Goal: Task Accomplishment & Management: Use online tool/utility

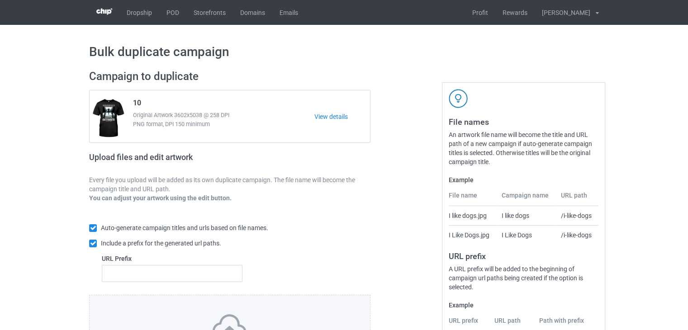
scroll to position [109, 0]
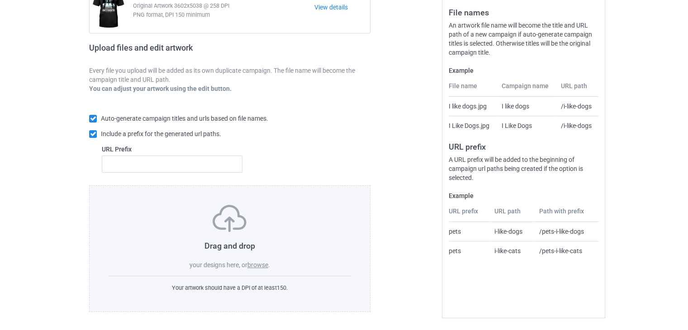
click at [251, 263] on label "browse" at bounding box center [257, 264] width 21 height 7
click at [0, 0] on input "browse" at bounding box center [0, 0] width 0 height 0
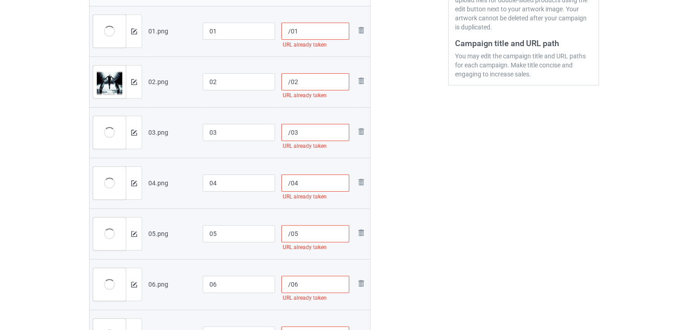
scroll to position [136, 0]
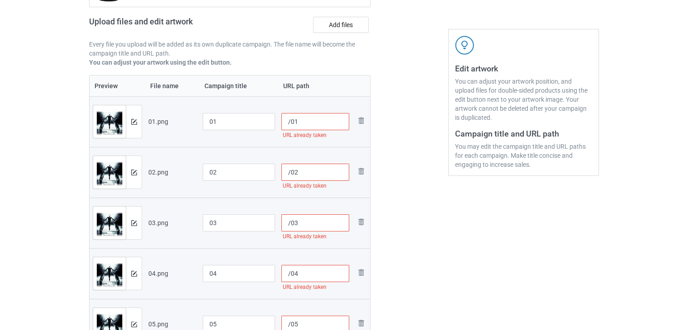
click at [290, 124] on input "/01" at bounding box center [315, 121] width 68 height 17
click at [290, 123] on input "/01" at bounding box center [315, 121] width 68 height 17
paste input "sku08-35-02"
click at [324, 120] on input "/sku08-35-0201" at bounding box center [315, 121] width 68 height 17
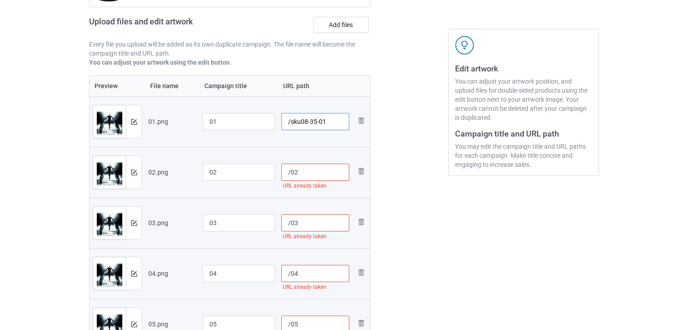
drag, startPoint x: 317, startPoint y: 124, endPoint x: 291, endPoint y: 122, distance: 26.3
click at [291, 122] on input "/sku08-35-01" at bounding box center [315, 121] width 68 height 17
type input "/sku08-35-01"
click at [292, 174] on input "/02" at bounding box center [315, 172] width 68 height 17
click at [290, 173] on input "/02" at bounding box center [315, 172] width 68 height 17
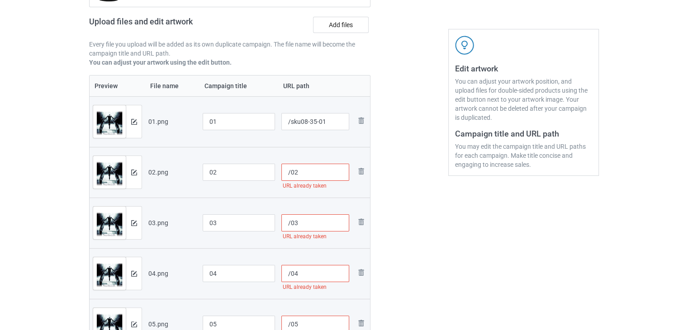
paste input "sku08-35-"
type input "/sku08-35-02"
click at [289, 221] on input "/03" at bounding box center [315, 222] width 68 height 17
paste input "sku08-35-"
type input "/sku08-35-03"
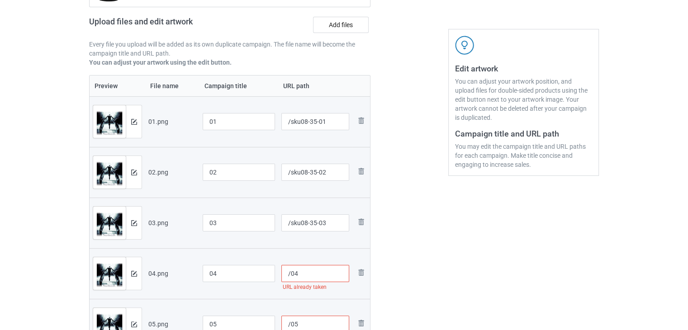
click at [291, 275] on input "/04" at bounding box center [315, 273] width 68 height 17
paste input "sku08-35-"
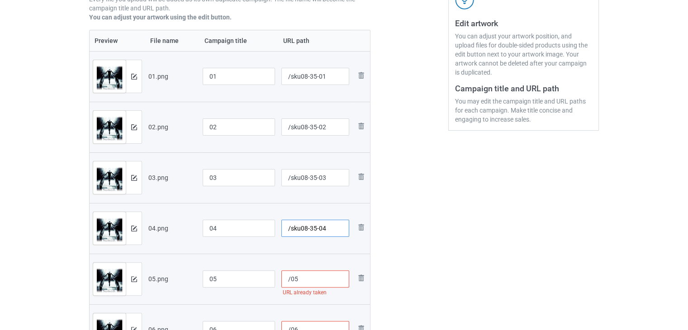
type input "/sku08-35-04"
click at [291, 280] on input "/05" at bounding box center [315, 278] width 68 height 17
paste input "sku08-35-"
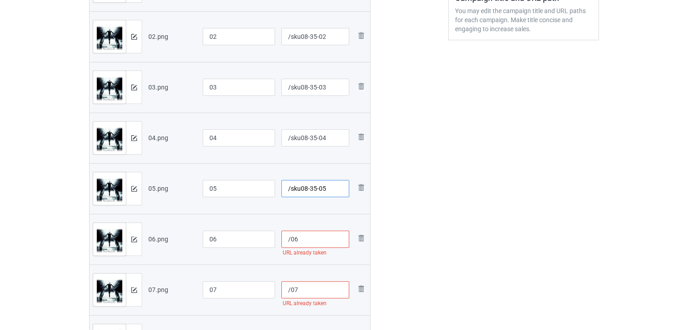
type input "/sku08-35-05"
click at [289, 241] on input "/06" at bounding box center [315, 239] width 68 height 17
paste input "sku08-35-"
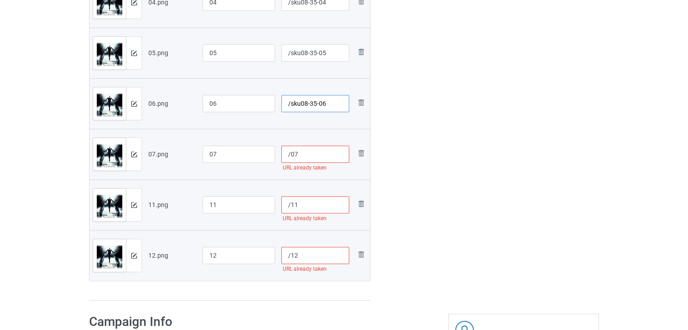
type input "/sku08-35-06"
click at [291, 156] on input "/07" at bounding box center [315, 154] width 68 height 17
paste input "sku08-35-"
type input "/sku08-35-07"
click at [291, 201] on input "/11" at bounding box center [315, 204] width 68 height 17
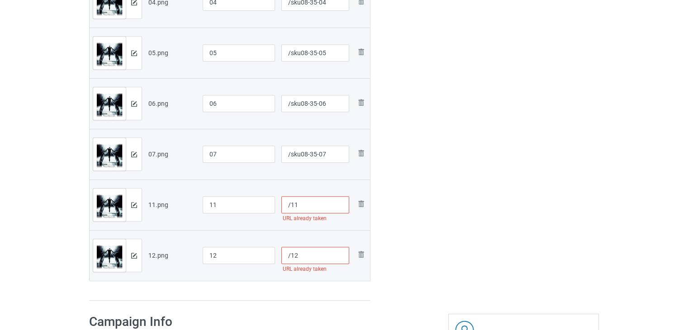
paste input "sku08-35-"
type input "/sku08-35-11"
click at [291, 255] on input "/12" at bounding box center [315, 255] width 68 height 17
paste input "sku08-35-"
type input "/sku08-35-12"
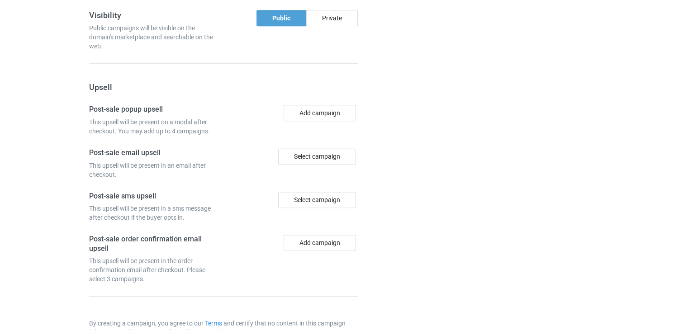
scroll to position [1224, 0]
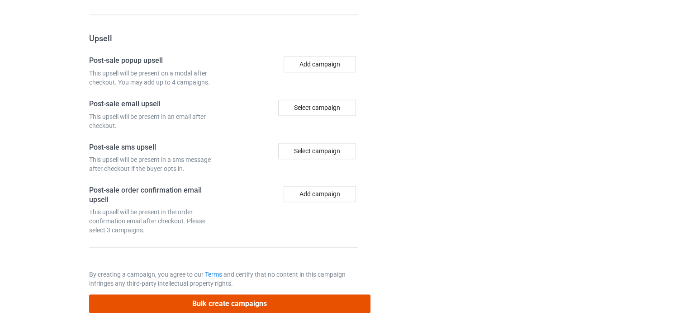
click at [264, 300] on button "Bulk create campaigns" at bounding box center [229, 303] width 281 height 19
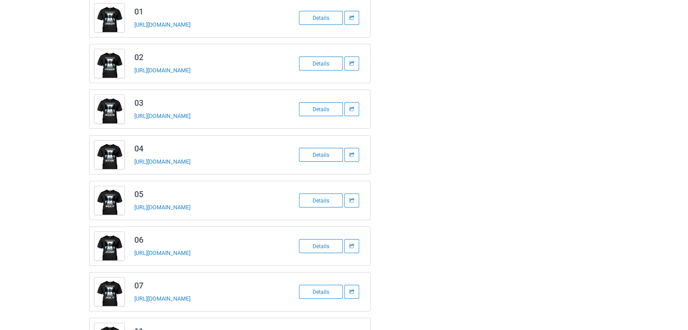
scroll to position [26, 0]
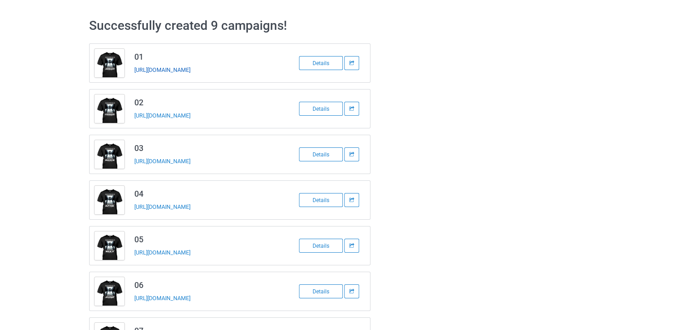
drag, startPoint x: 242, startPoint y: 71, endPoint x: 135, endPoint y: 73, distance: 107.6
click at [135, 73] on div "[URL][DOMAIN_NAME]" at bounding box center [197, 69] width 127 height 9
copy link "[URL][DOMAIN_NAME]"
drag, startPoint x: 235, startPoint y: 250, endPoint x: 131, endPoint y: 247, distance: 104.5
click at [131, 247] on td "05 [URL][DOMAIN_NAME]" at bounding box center [205, 246] width 153 height 38
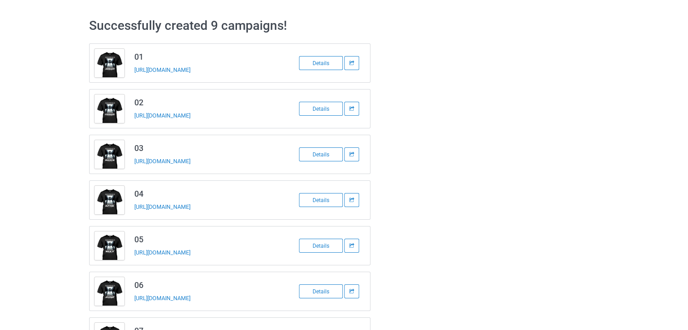
copy link "[URL][DOMAIN_NAME]"
drag, startPoint x: 230, startPoint y: 296, endPoint x: 128, endPoint y: 294, distance: 101.7
click at [128, 294] on tbody "06 [URL][DOMAIN_NAME] Details" at bounding box center [230, 291] width 280 height 38
click at [429, 271] on div at bounding box center [409, 245] width 65 height 417
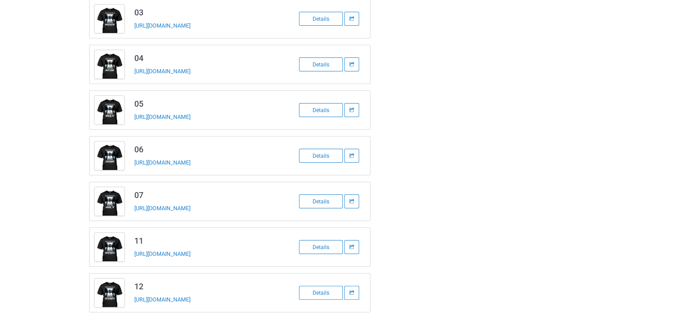
drag, startPoint x: 238, startPoint y: 161, endPoint x: 134, endPoint y: 167, distance: 103.7
click at [134, 167] on td "06 [URL][DOMAIN_NAME]" at bounding box center [205, 156] width 153 height 38
copy link "[URL][DOMAIN_NAME]"
click at [457, 162] on div "01 [URL][DOMAIN_NAME] Details 02 [URL][DOMAIN_NAME] Details 03 [URL][DOMAIN_NAM…" at bounding box center [344, 109] width 522 height 417
drag, startPoint x: 235, startPoint y: 208, endPoint x: 132, endPoint y: 208, distance: 102.6
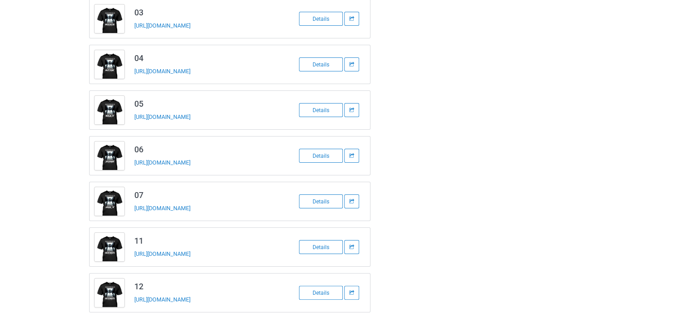
click at [132, 208] on td "07 [URL][DOMAIN_NAME]" at bounding box center [205, 201] width 153 height 38
copy link "[URL][DOMAIN_NAME]"
